Goal: Information Seeking & Learning: Compare options

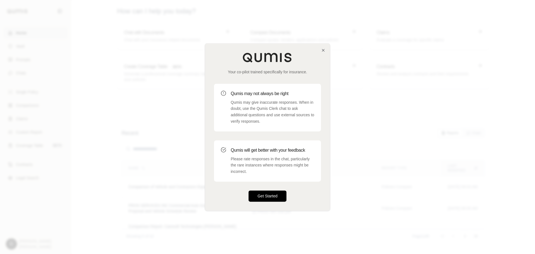
click at [283, 193] on button "Get Started" at bounding box center [268, 195] width 38 height 11
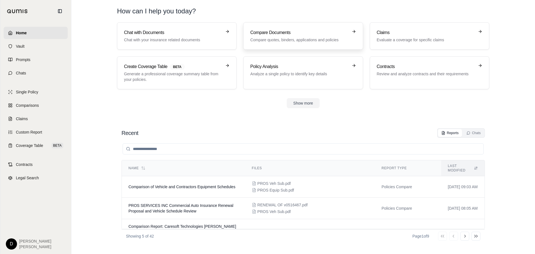
click at [302, 33] on h3 "Compare Documents" at bounding box center [299, 32] width 98 height 7
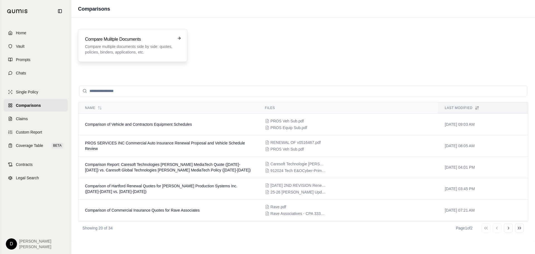
click at [105, 50] on p "Compare multiple documents side by side: quotes, policies, binders, application…" at bounding box center [129, 49] width 88 height 11
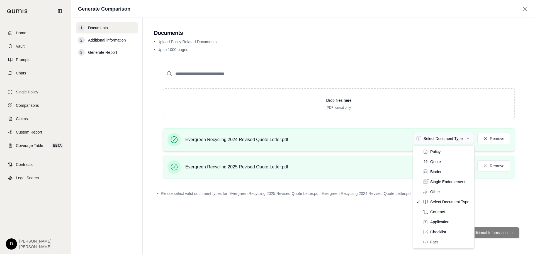
click at [460, 140] on html "Home Vault Prompts Chats Single Policy Comparisons Claims Custom Report Coverag…" at bounding box center [267, 127] width 535 height 254
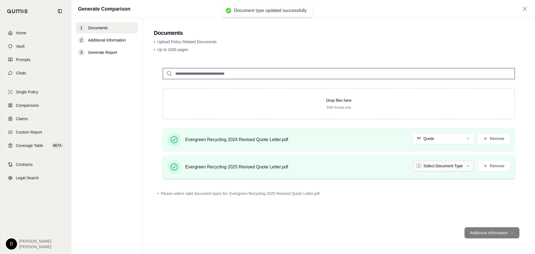
click at [467, 166] on html "Document type updated successfully Home Vault Prompts Chats Single Policy Compa…" at bounding box center [267, 127] width 535 height 254
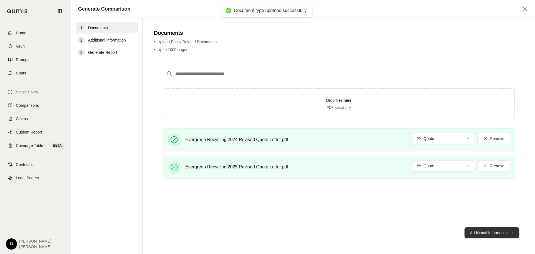
click at [489, 232] on button "Additional Information →" at bounding box center [492, 232] width 55 height 11
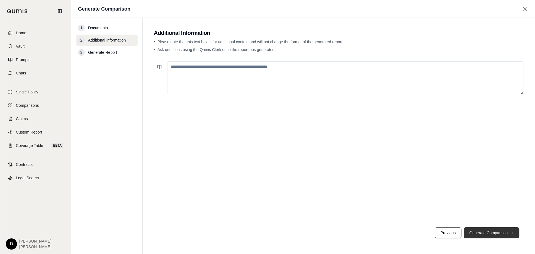
click at [483, 234] on button "Generate Comparison →" at bounding box center [492, 232] width 56 height 11
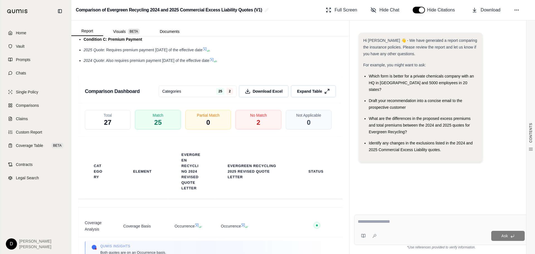
scroll to position [920, 0]
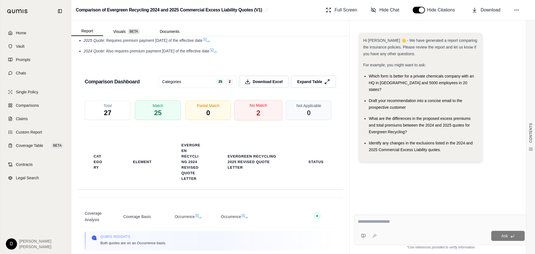
click at [251, 108] on span "No Match" at bounding box center [259, 106] width 18 height 6
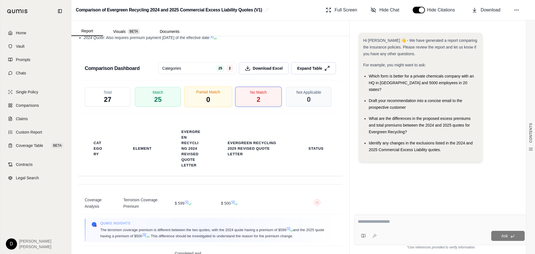
scroll to position [932, 0]
click at [227, 89] on html "Home Vault Prompts Chats Single Policy Comparisons Claims Custom Report Coverag…" at bounding box center [267, 127] width 535 height 254
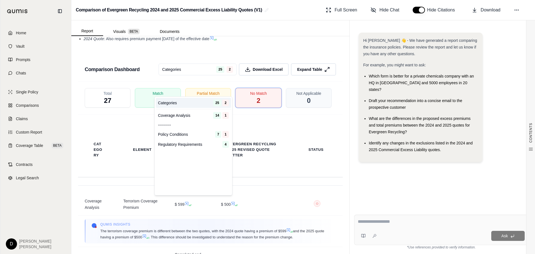
click at [227, 89] on html "Home Vault Prompts Chats Single Policy Comparisons Claims Custom Report Coverag…" at bounding box center [267, 127] width 535 height 254
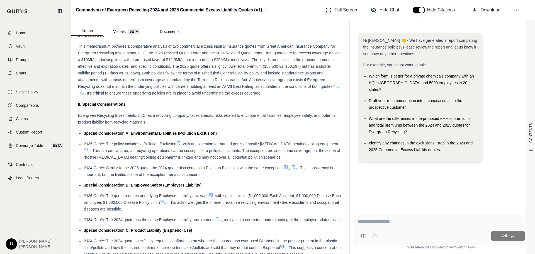
scroll to position [319, 0]
